Goal: Task Accomplishment & Management: Use online tool/utility

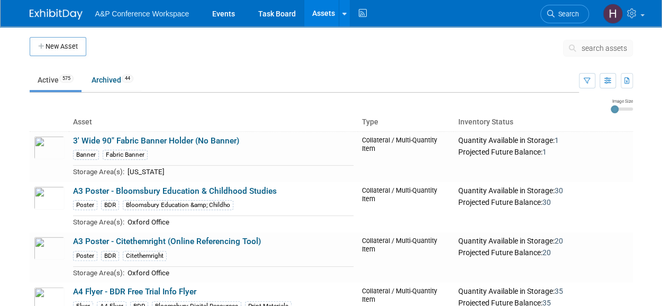
click at [575, 48] on icon at bounding box center [574, 47] width 11 height 7
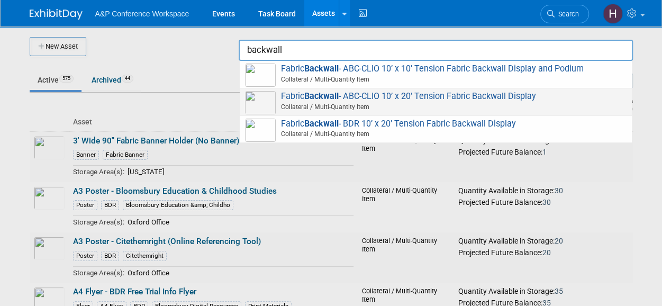
drag, startPoint x: 554, startPoint y: 98, endPoint x: 571, endPoint y: 103, distance: 18.1
click at [571, 103] on span "Collateral / Multi-Quantity Item" at bounding box center [437, 107] width 378 height 10
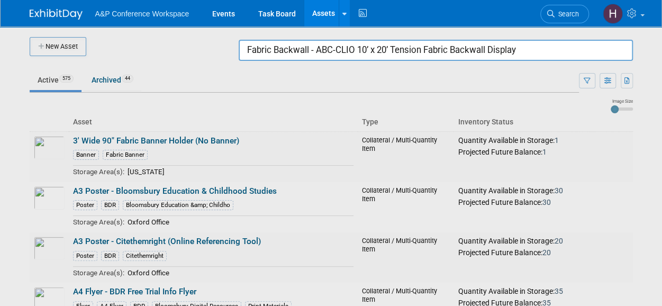
drag, startPoint x: 524, startPoint y: 55, endPoint x: 161, endPoint y: 25, distance: 364.3
click at [161, 25] on body "A&P Conference Workspace Events Task Board Assets New Asset Search Assets Bulk …" at bounding box center [331, 153] width 662 height 306
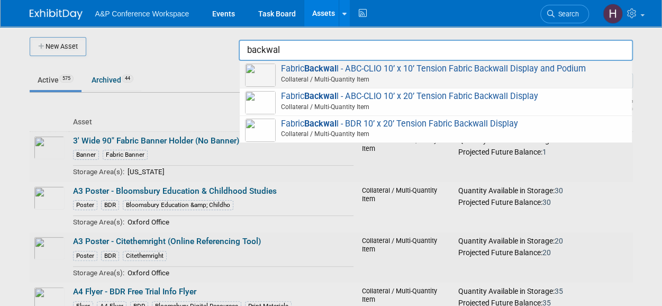
click at [392, 69] on span "Fabric Backwal l - ABC-CLIO 10’ x 10’ Tension Fabric Backwall Display and Podiu…" at bounding box center [436, 75] width 382 height 22
type input "Fabric Backwall - ABC-CLIO 10’ x 10’ Tension Fabric Backwall Display and Podium"
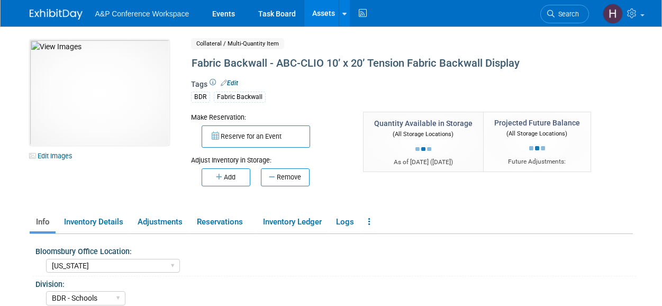
select select "[US_STATE]"
select select "BDR - Schools"
select select "[US_STATE]"
select select "BDR - Schools"
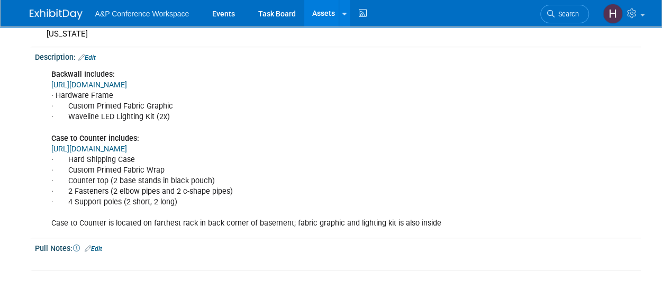
scroll to position [336, 0]
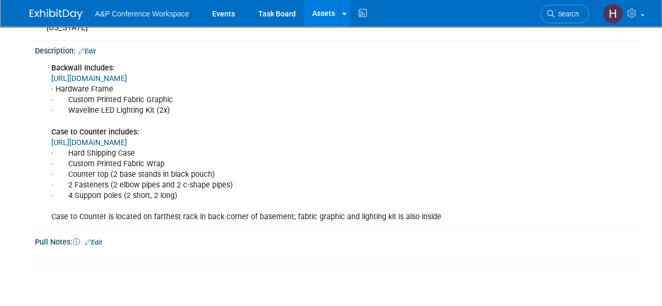
drag, startPoint x: 175, startPoint y: 195, endPoint x: 65, endPoint y: 149, distance: 119.3
click at [62, 151] on div "Backwall Includes: https://www.apgexhibits.com/Waveline-10-ft-Straight-Fabric-B…" at bounding box center [284, 143] width 480 height 170
drag, startPoint x: 103, startPoint y: 139, endPoint x: 69, endPoint y: 132, distance: 35.2
click at [69, 132] on b "Case to Counter includes:" at bounding box center [95, 132] width 88 height 9
click at [67, 138] on link "https://www.apgexhibits.com/CA600-Case-to-Counter-p/ca600.htm" at bounding box center [89, 142] width 76 height 9
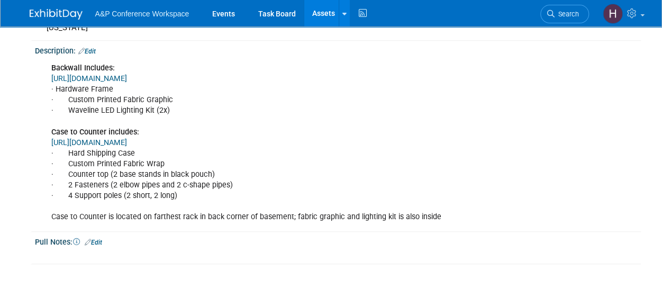
click at [249, 71] on div "Backwall Includes: https://www.apgexhibits.com/Waveline-10-ft-Straight-Fabric-B…" at bounding box center [284, 143] width 480 height 170
click at [127, 74] on link "https://www.apgexhibits.com/Waveline-10-ft-Straight-Fabric-Backwall-Kit-p/wl43f…" at bounding box center [89, 78] width 76 height 9
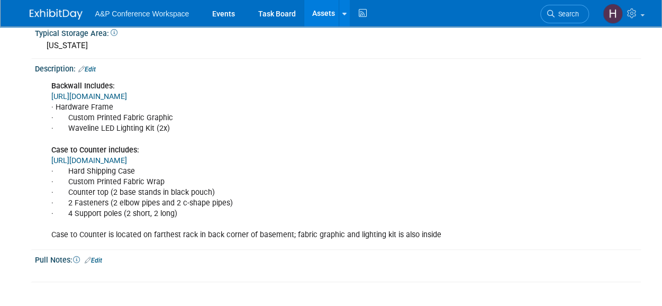
scroll to position [318, 0]
click at [166, 147] on div "Backwall Includes: https://www.apgexhibits.com/Waveline-10-ft-Straight-Fabric-B…" at bounding box center [284, 161] width 480 height 170
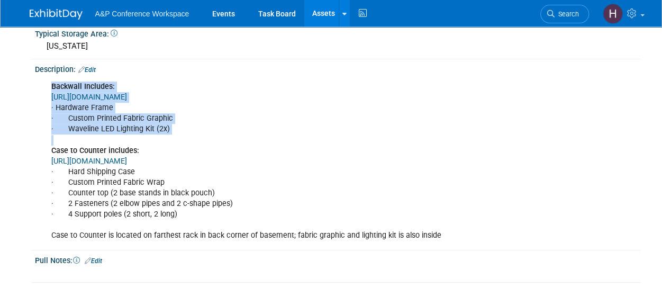
drag, startPoint x: 170, startPoint y: 137, endPoint x: 42, endPoint y: 82, distance: 139.4
click at [42, 82] on div "Backwall Includes: https://www.apgexhibits.com/Waveline-10-ft-Straight-Fabric-B…" at bounding box center [338, 161] width 606 height 174
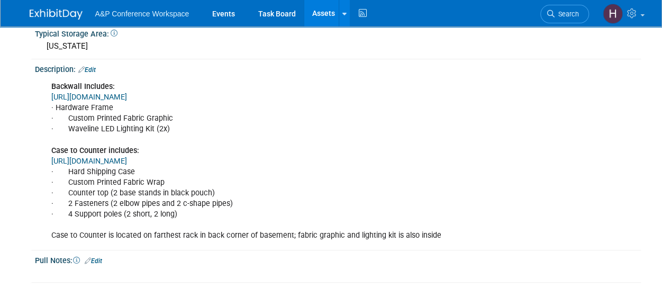
click at [42, 82] on div "Backwall Includes: https://www.apgexhibits.com/Waveline-10-ft-Straight-Fabric-B…" at bounding box center [338, 161] width 606 height 174
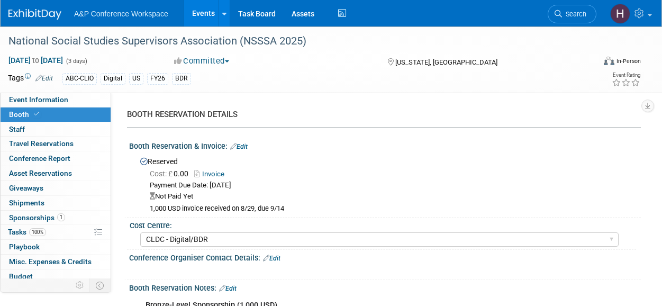
select select "CLDC - Digital/BDR"
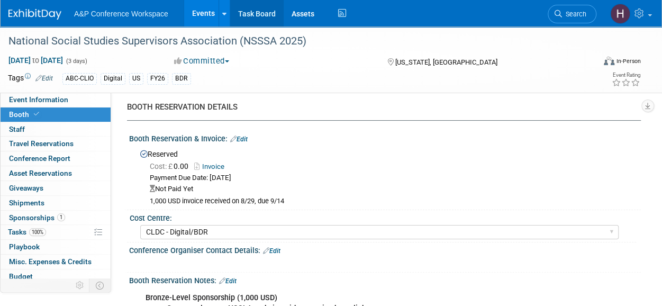
drag, startPoint x: 254, startPoint y: 8, endPoint x: 237, endPoint y: 16, distance: 18.0
click at [237, 16] on link "Task Board" at bounding box center [256, 13] width 53 height 26
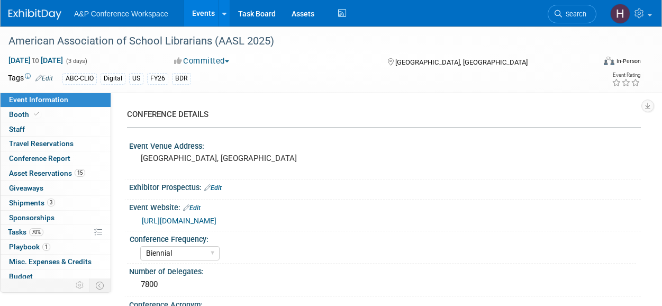
select select "Biennial"
select select "Level 1"
select select "In-Person Booth"
select select "Schools"
select select "Bloomsbury Digital Resources"
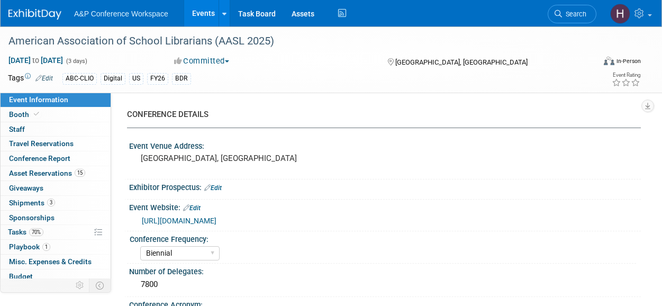
select select "[PERSON_NAME]"
select select "BDR Product Awareness and Trial Generation​"
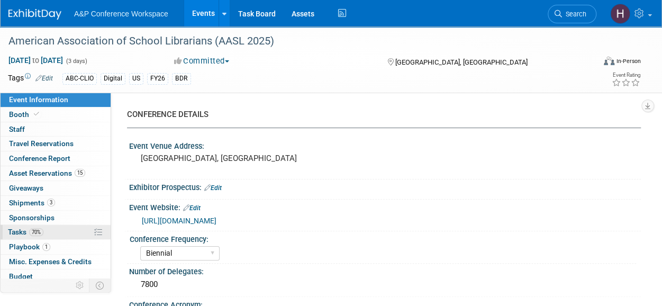
click at [68, 230] on link "70% Tasks 70%" at bounding box center [56, 232] width 110 height 14
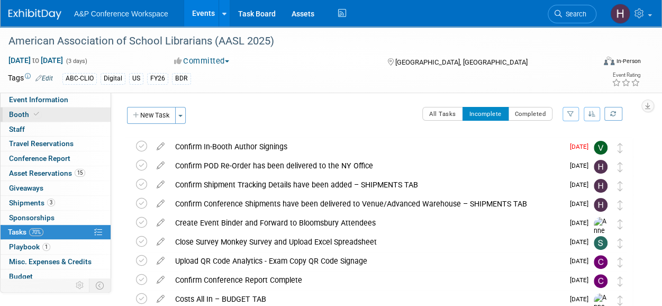
click at [39, 119] on link "Booth" at bounding box center [56, 114] width 110 height 14
select select "CLDC - Digital/BDR"
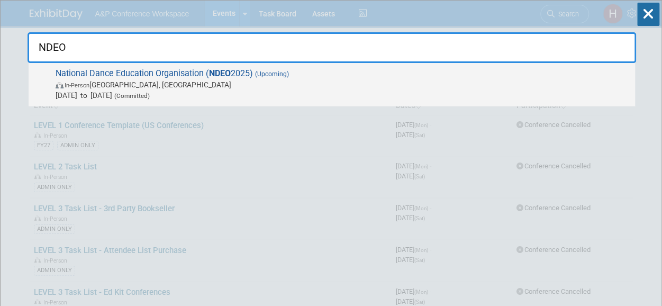
type input "NDEO"
click at [483, 101] on div "National Dance Education Organisation ( NDEO 2025) (Upcoming) In-Person [GEOGRA…" at bounding box center [332, 84] width 607 height 43
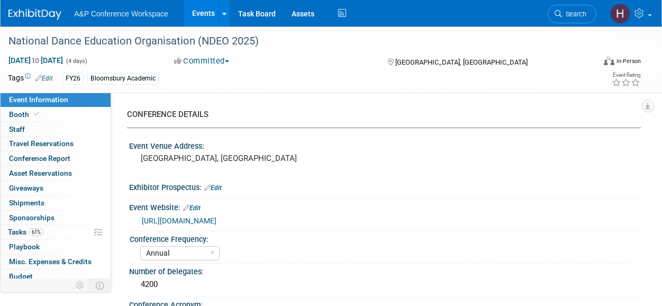
select select "Annual"
select select "Level 2"
select select "In-Person Booth"
select select "Drama & Performance Studies"
select select "Methuen Drama"
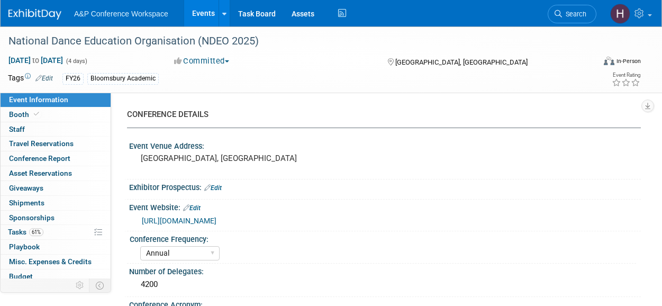
select select "Amanda Oney"
select select "Paige Papandrea"
select select "Jenny Liddiard"
select select "Networking/Commissioning"
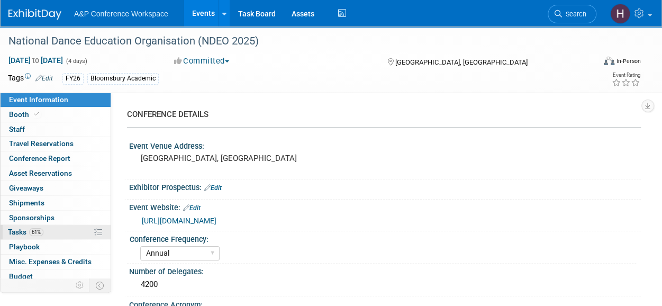
click at [53, 226] on link "61% Tasks 61%" at bounding box center [56, 232] width 110 height 14
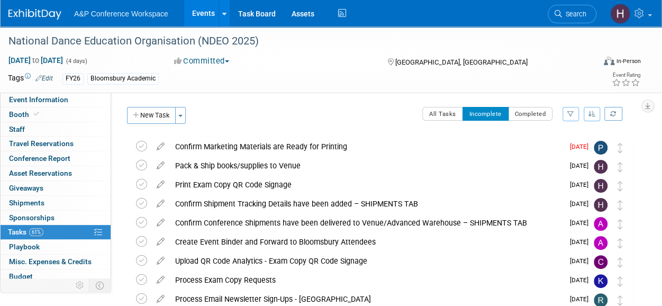
scroll to position [47, 0]
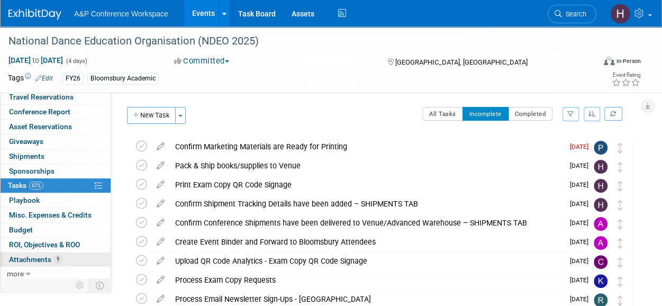
click at [49, 255] on span "Attachments 9" at bounding box center [35, 259] width 53 height 8
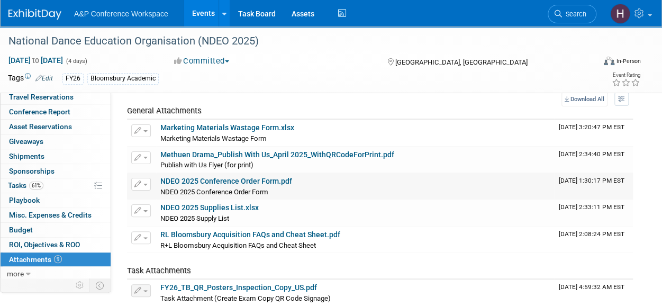
scroll to position [41, 0]
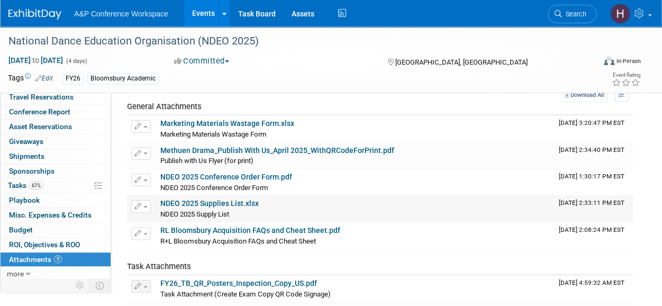
click at [205, 202] on link "NDEO 2025 Supplies List.xlsx" at bounding box center [209, 203] width 98 height 8
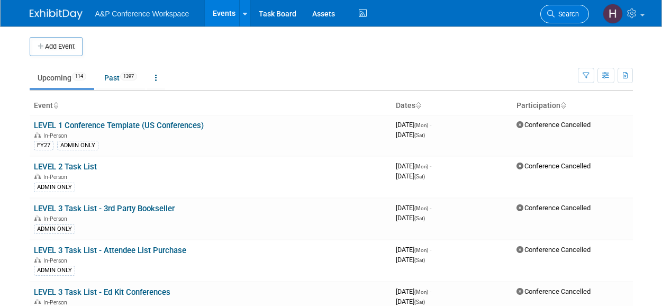
drag, startPoint x: 0, startPoint y: 0, endPoint x: 558, endPoint y: 14, distance: 558.5
click at [558, 14] on span "Search" at bounding box center [567, 14] width 24 height 8
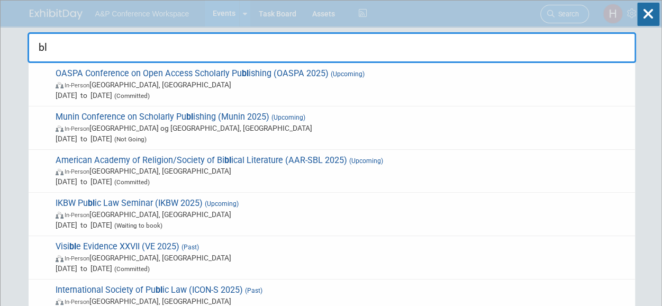
type input "b"
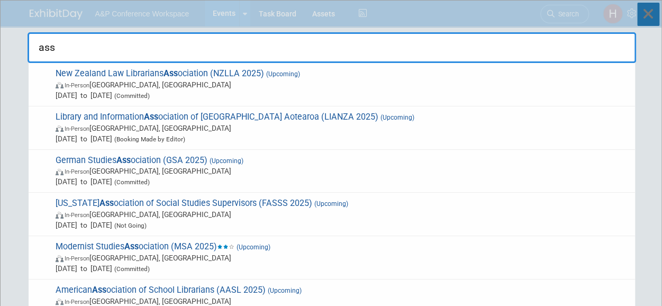
type input "ass"
click at [642, 9] on icon at bounding box center [648, 14] width 22 height 23
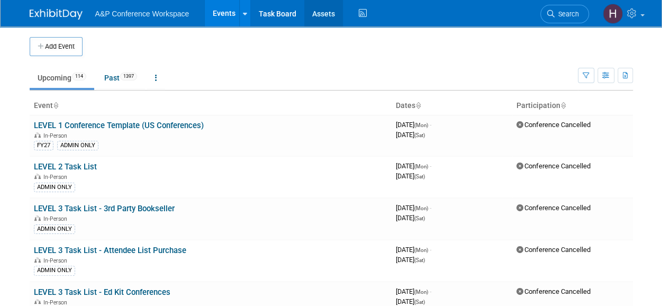
click at [318, 11] on link "Assets" at bounding box center [323, 13] width 39 height 26
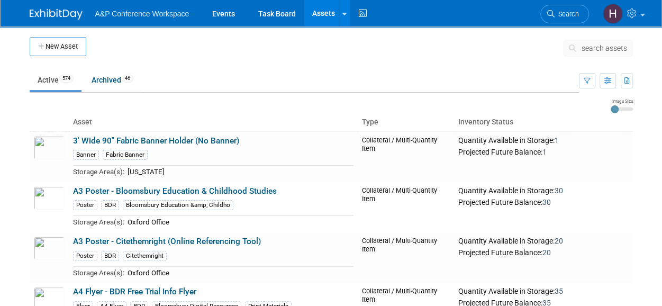
click at [599, 47] on span "search assets" at bounding box center [605, 48] width 46 height 8
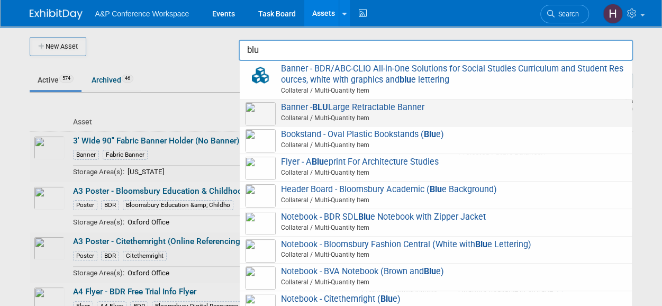
click at [470, 115] on span "Collateral / Multi-Quantity Item" at bounding box center [437, 118] width 378 height 10
type input "Banner - BLU Large Retractable Banner"
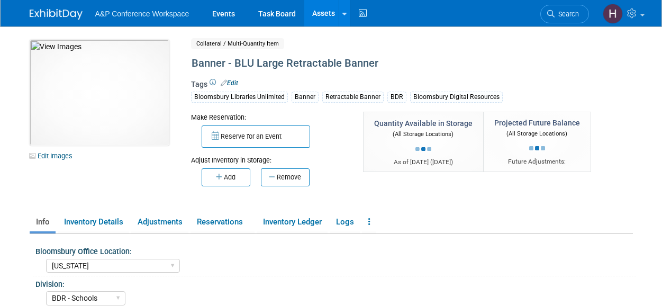
select select "[US_STATE]"
select select "BDR - Schools"
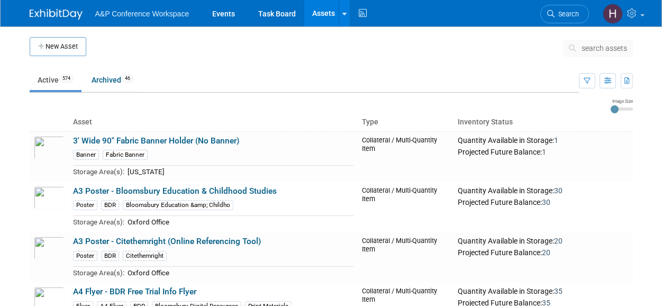
drag, startPoint x: 0, startPoint y: 0, endPoint x: 587, endPoint y: 49, distance: 589.5
click at [587, 49] on span "search assets" at bounding box center [605, 48] width 46 height 8
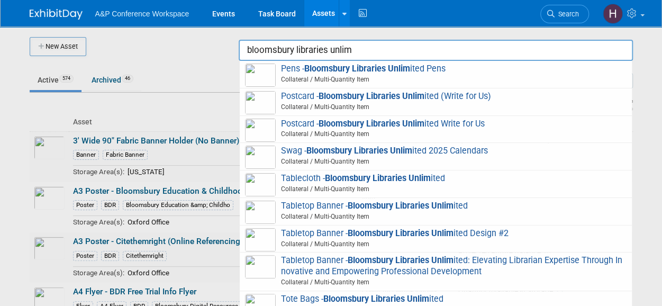
drag, startPoint x: 360, startPoint y: 49, endPoint x: 193, endPoint y: 32, distance: 167.6
click at [193, 32] on body "A&P Conference Workspace Events Task Board Assets New Asset Search Assets Bulk …" at bounding box center [331, 153] width 662 height 306
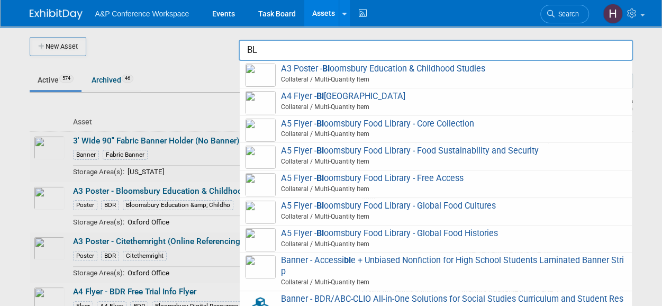
type input "BLU"
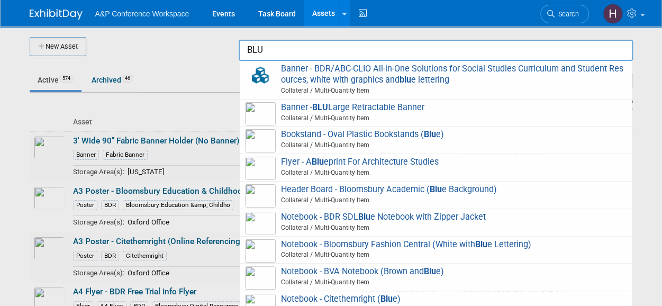
drag, startPoint x: 268, startPoint y: 43, endPoint x: 218, endPoint y: 40, distance: 50.9
click at [218, 40] on body "A&P Conference Workspace Events Task Board Assets New Asset Search Assets Bulk …" at bounding box center [331, 153] width 662 height 306
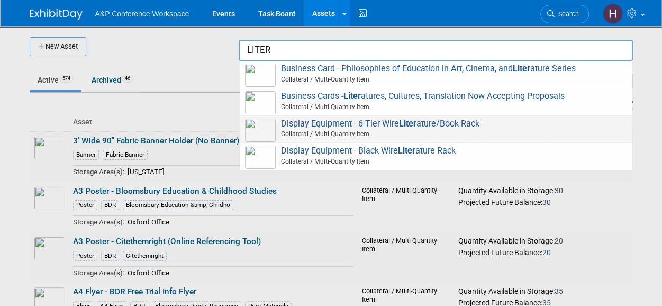
click at [351, 128] on span "Display Equipment - 6-Tier Wire Liter ature/Book Rack Collateral / Multi-Quanti…" at bounding box center [436, 130] width 382 height 22
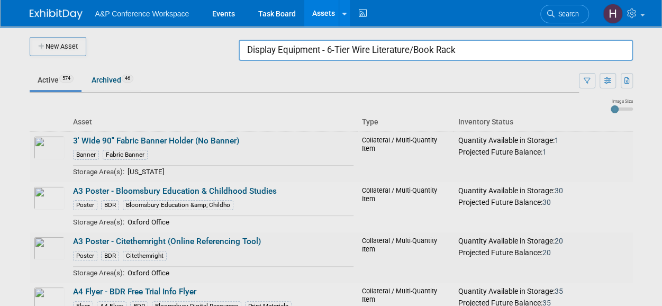
click at [458, 50] on input "Display Equipment - 6-Tier Wire Literature/Book Rack" at bounding box center [436, 50] width 394 height 21
drag, startPoint x: 463, startPoint y: 51, endPoint x: 126, endPoint y: 6, distance: 340.2
click at [126, 6] on body "A&P Conference Workspace Events Task Board Assets New Asset Search Assets Bulk …" at bounding box center [331, 153] width 662 height 306
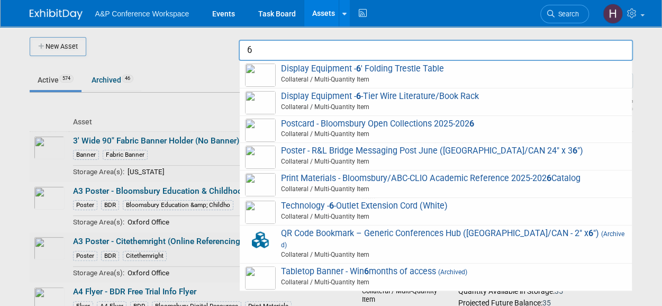
type input "6"
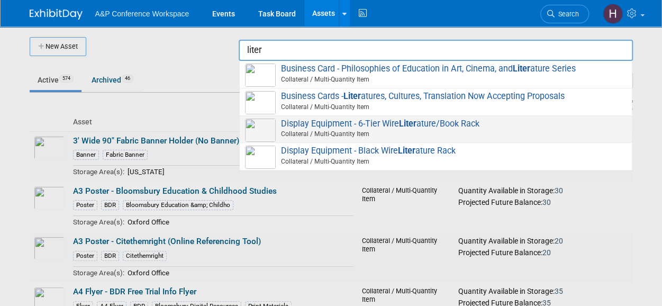
click at [329, 138] on span "Collateral / Multi-Quantity Item" at bounding box center [437, 134] width 378 height 10
type input "Display Equipment - 6-Tier Wire Literature/Book Rack"
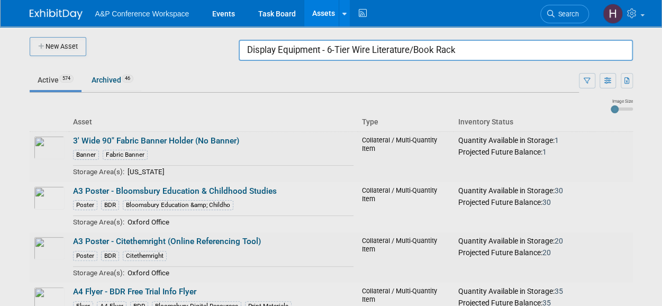
drag, startPoint x: 468, startPoint y: 52, endPoint x: 119, endPoint y: 33, distance: 349.8
click at [119, 33] on body "A&P Conference Workspace Events Task Board Assets New Asset Search Assets Bulk …" at bounding box center [331, 153] width 662 height 306
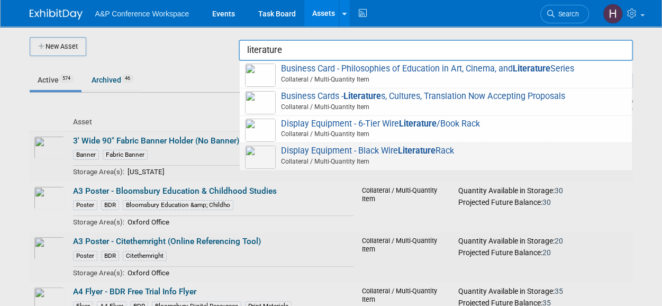
click at [368, 150] on span "Display Equipment - Black Wire Literature Rack Collateral / Multi-Quantity Item" at bounding box center [436, 157] width 382 height 22
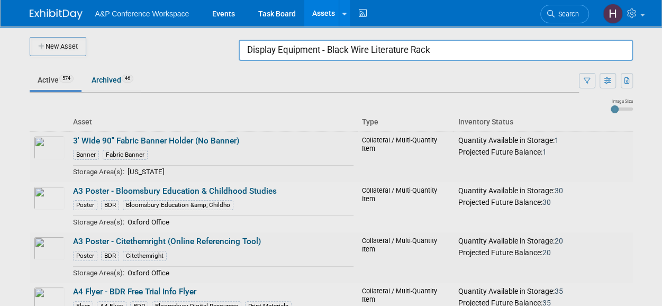
drag, startPoint x: 433, startPoint y: 53, endPoint x: 212, endPoint y: 28, distance: 222.1
click at [212, 28] on body "A&P Conference Workspace Events Task Board Assets New Asset Search Assets Bulk …" at bounding box center [331, 153] width 662 height 306
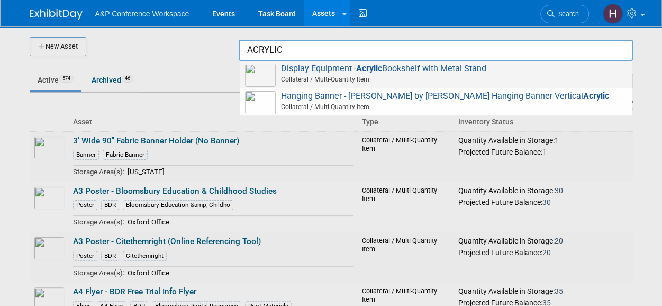
click at [327, 70] on span "Display Equipment - Acrylic Bookshelf with Metal Stand Collateral / Multi-Quant…" at bounding box center [436, 75] width 382 height 22
type input "Display Equipment - Acrylic Bookshelf with Metal Stand"
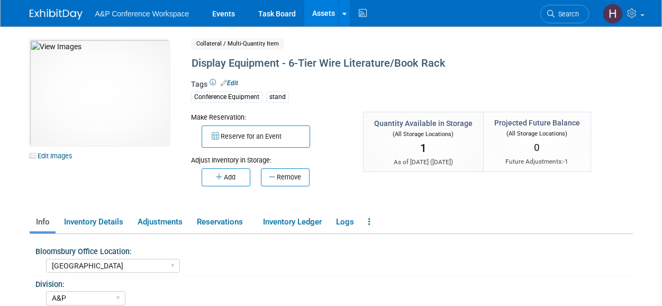
select select "[GEOGRAPHIC_DATA]"
select select "A&P"
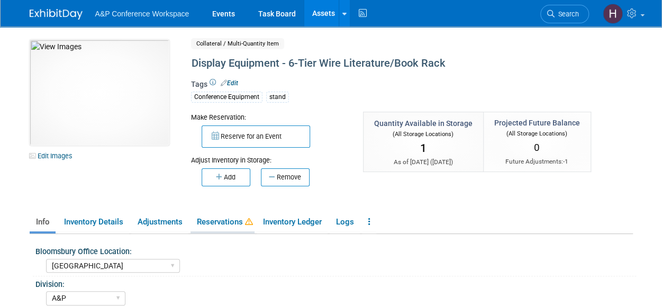
click at [227, 221] on link "Reservations" at bounding box center [223, 222] width 64 height 19
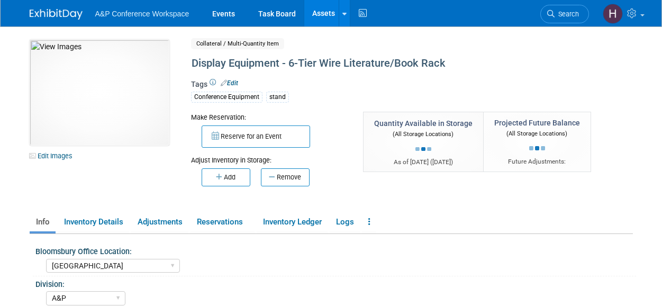
select select "[GEOGRAPHIC_DATA]"
select select "A&P"
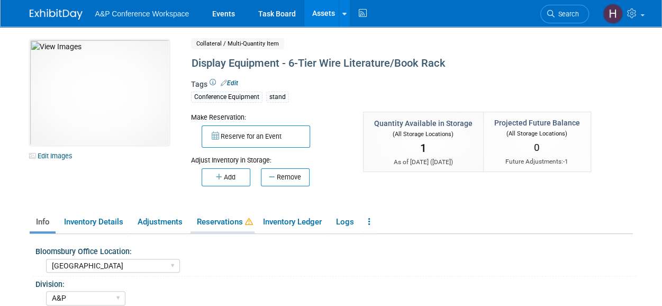
click at [234, 224] on link "Reservations" at bounding box center [223, 222] width 64 height 19
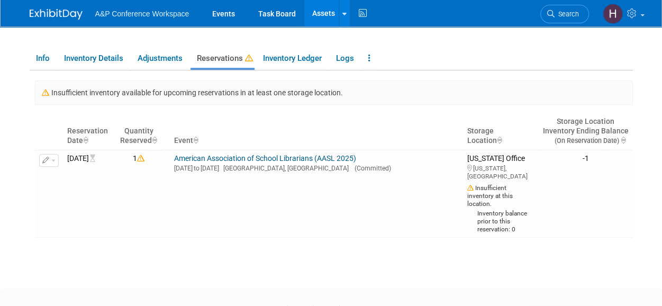
scroll to position [166, 0]
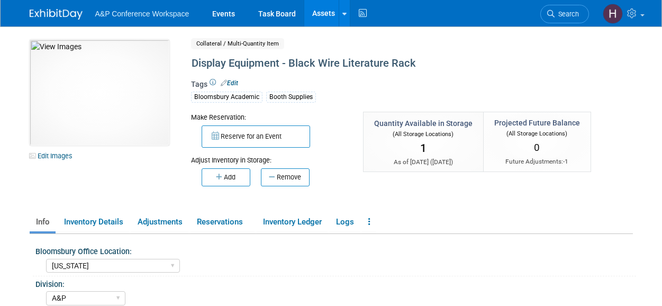
select select "[US_STATE]"
select select "A&P"
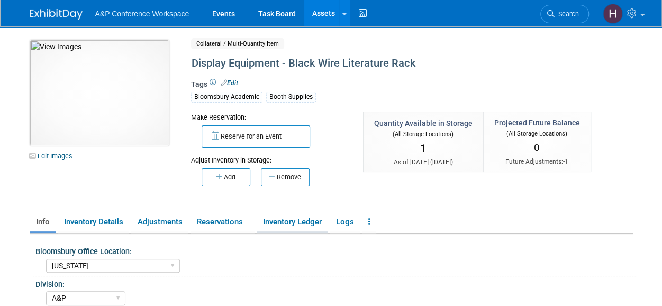
click at [283, 222] on link "Inventory Ledger" at bounding box center [292, 222] width 71 height 19
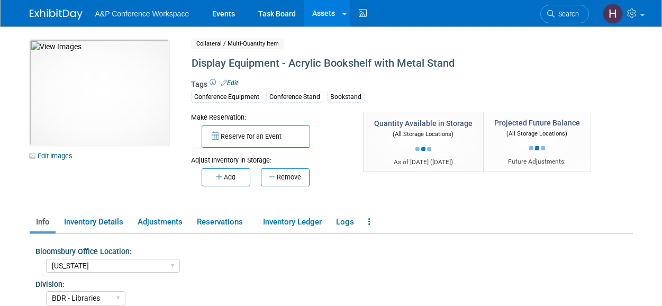
select select "[US_STATE]"
select select "BDR - Libraries"
select select "[PERSON_NAME]"
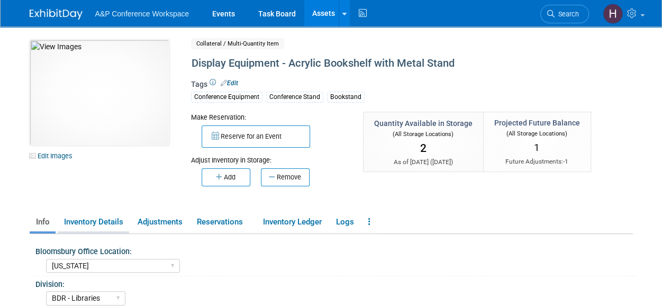
click at [111, 227] on link "Inventory Details" at bounding box center [93, 222] width 71 height 19
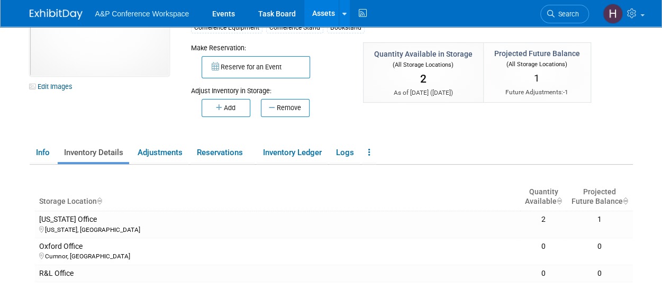
scroll to position [37, 0]
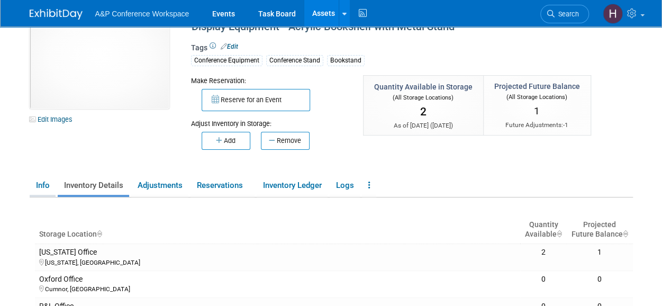
click at [52, 195] on li "Info" at bounding box center [43, 186] width 26 height 21
click at [48, 190] on link "Info" at bounding box center [43, 185] width 26 height 19
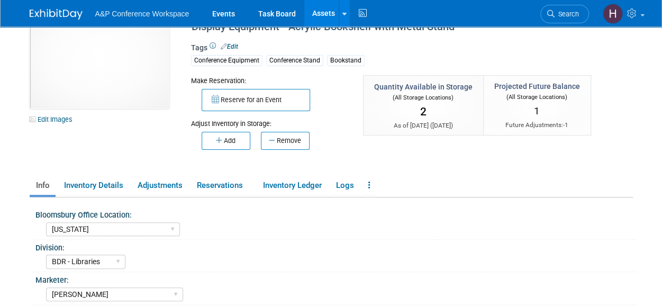
scroll to position [0, 0]
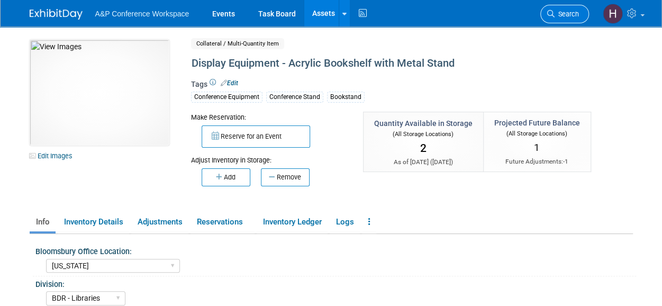
click at [565, 15] on span "Search" at bounding box center [567, 14] width 24 height 8
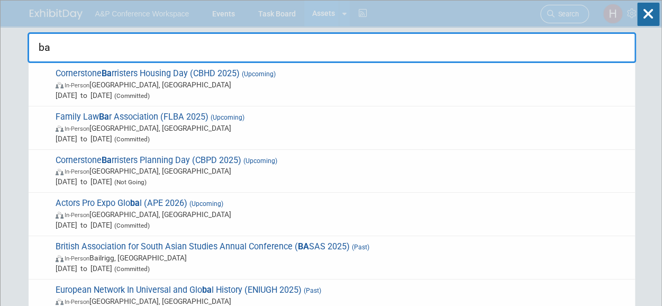
type input "b"
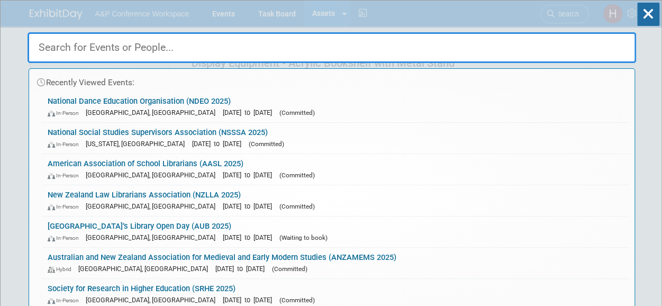
click at [333, 30] on div at bounding box center [332, 45] width 609 height 36
click at [319, 5] on div "Recently Viewed Events: National Dance Education Organisation (NDEO 2025) In-Pe…" at bounding box center [332, 160] width 609 height 318
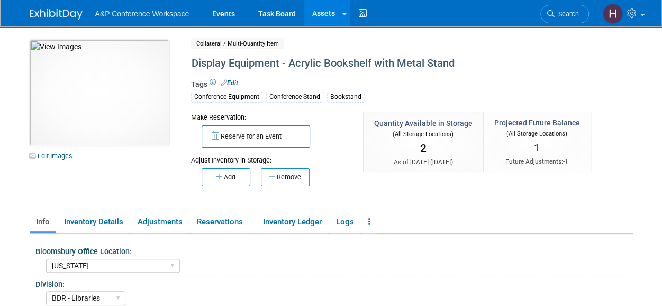
click at [321, 23] on link "Assets" at bounding box center [323, 13] width 39 height 26
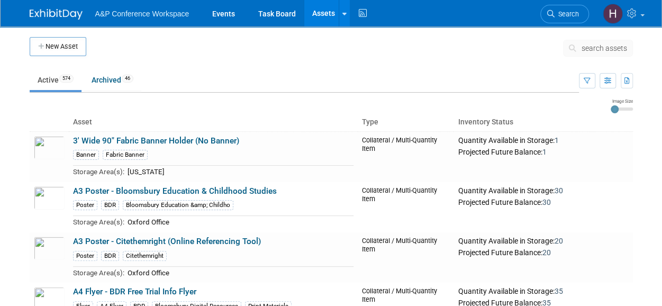
click at [578, 44] on icon at bounding box center [574, 47] width 11 height 7
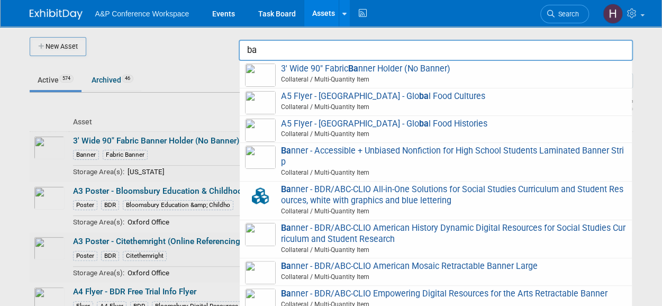
type input "b"
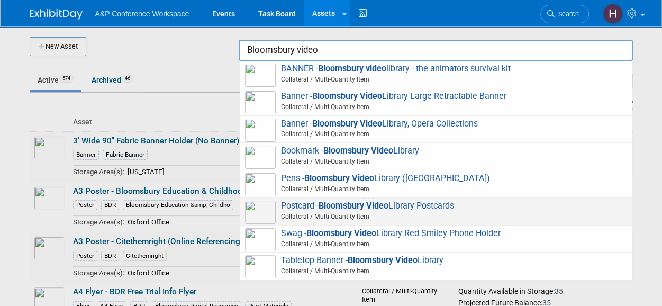
click at [381, 212] on span "Collateral / Multi-Quantity Item" at bounding box center [437, 217] width 378 height 10
type input "Postcard - Bloomsbury Video Library Postcards"
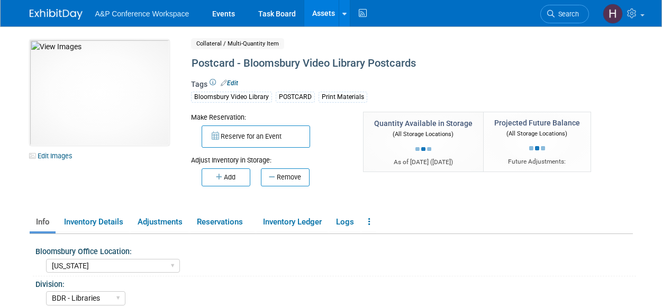
select select "[US_STATE]"
select select "BDR - Libraries"
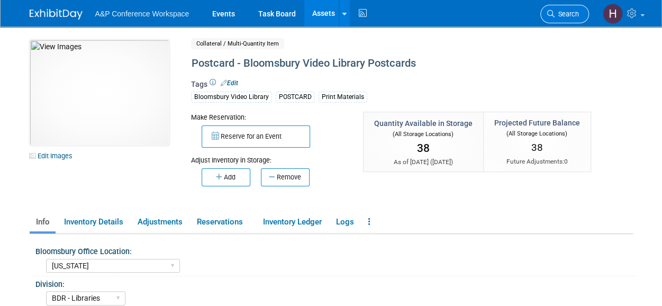
click at [570, 6] on link "Search" at bounding box center [564, 14] width 49 height 19
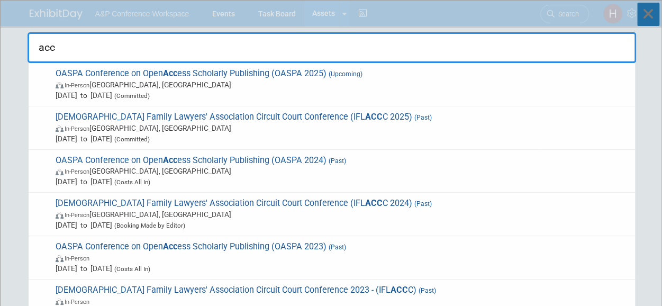
type input "acc"
click at [649, 23] on icon at bounding box center [648, 14] width 22 height 23
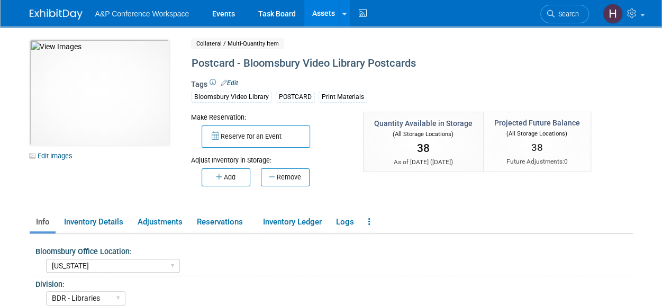
click at [325, 22] on link "Assets" at bounding box center [323, 13] width 39 height 26
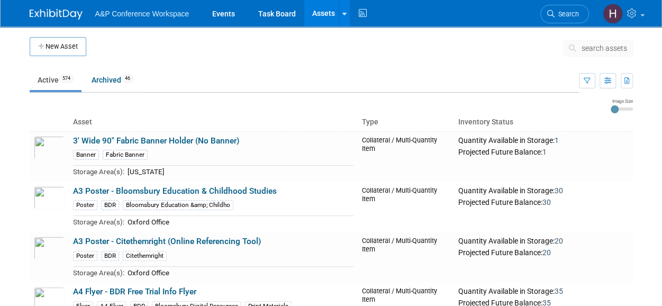
click at [569, 48] on icon at bounding box center [574, 47] width 11 height 7
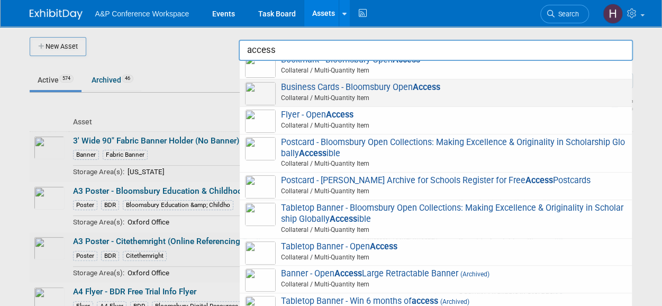
scroll to position [99, 0]
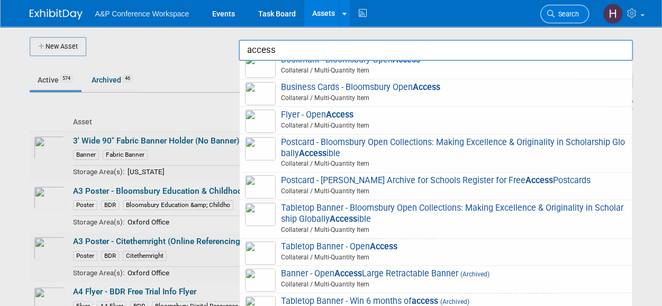
type input "access"
